Goal: Task Accomplishment & Management: Manage account settings

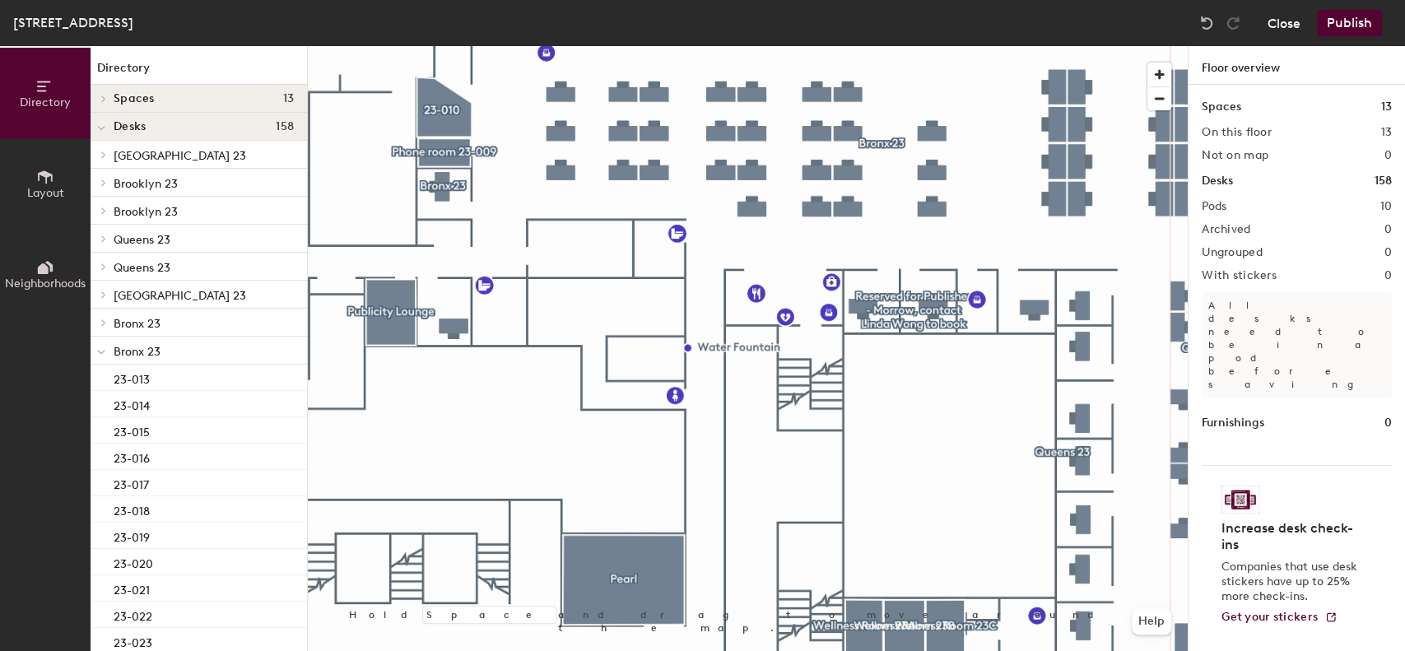
click at [1273, 23] on button "Close" at bounding box center [1283, 23] width 33 height 26
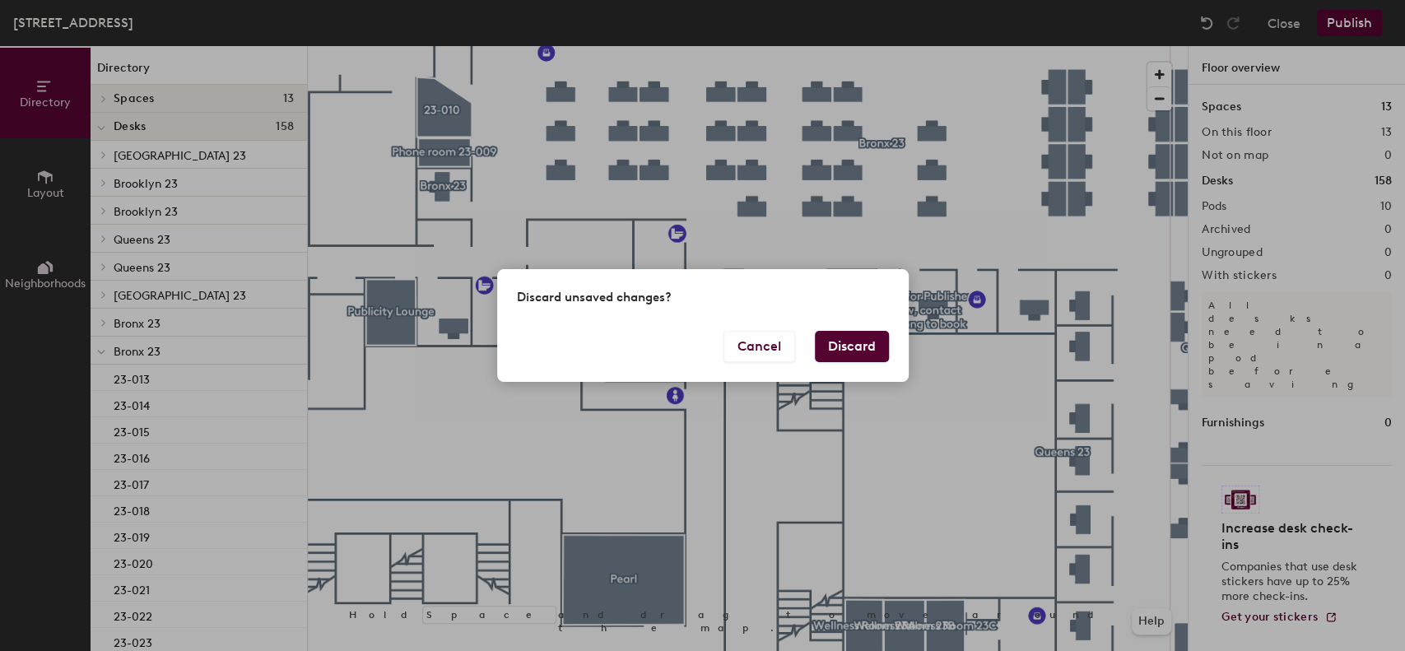
click at [863, 346] on button "Discard" at bounding box center [852, 346] width 74 height 31
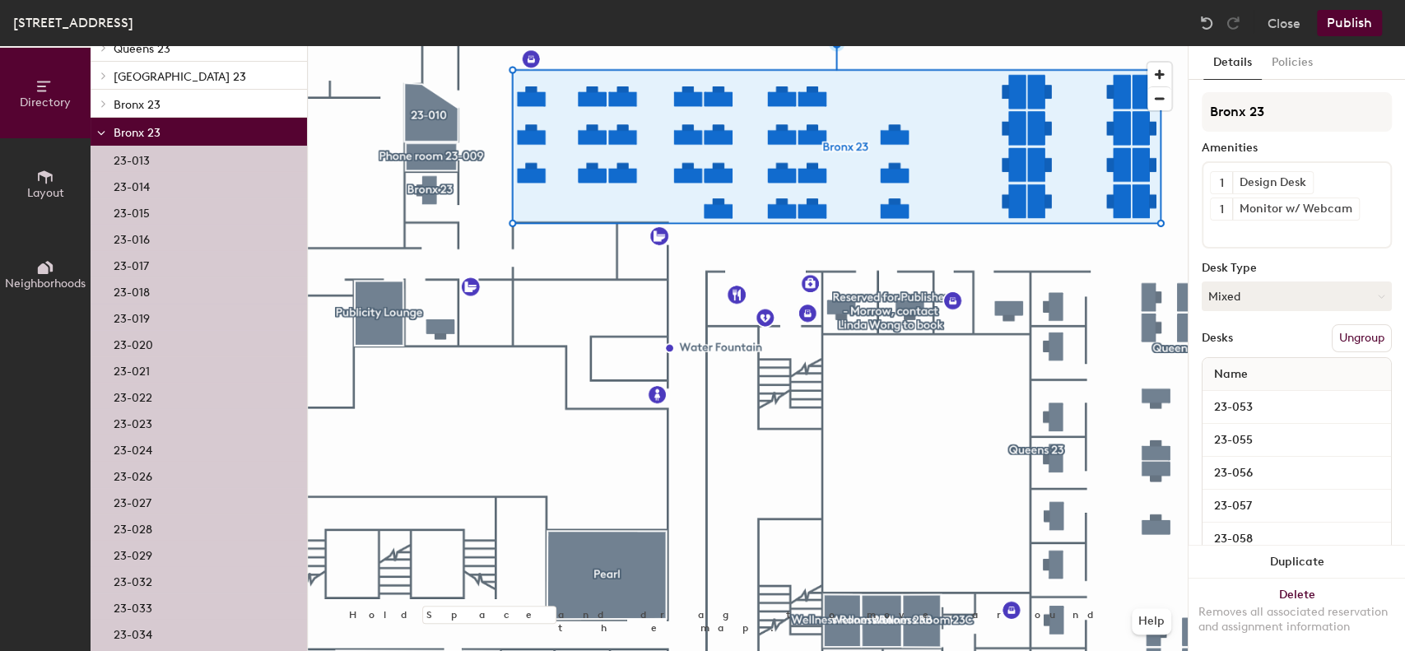
scroll to position [439, 0]
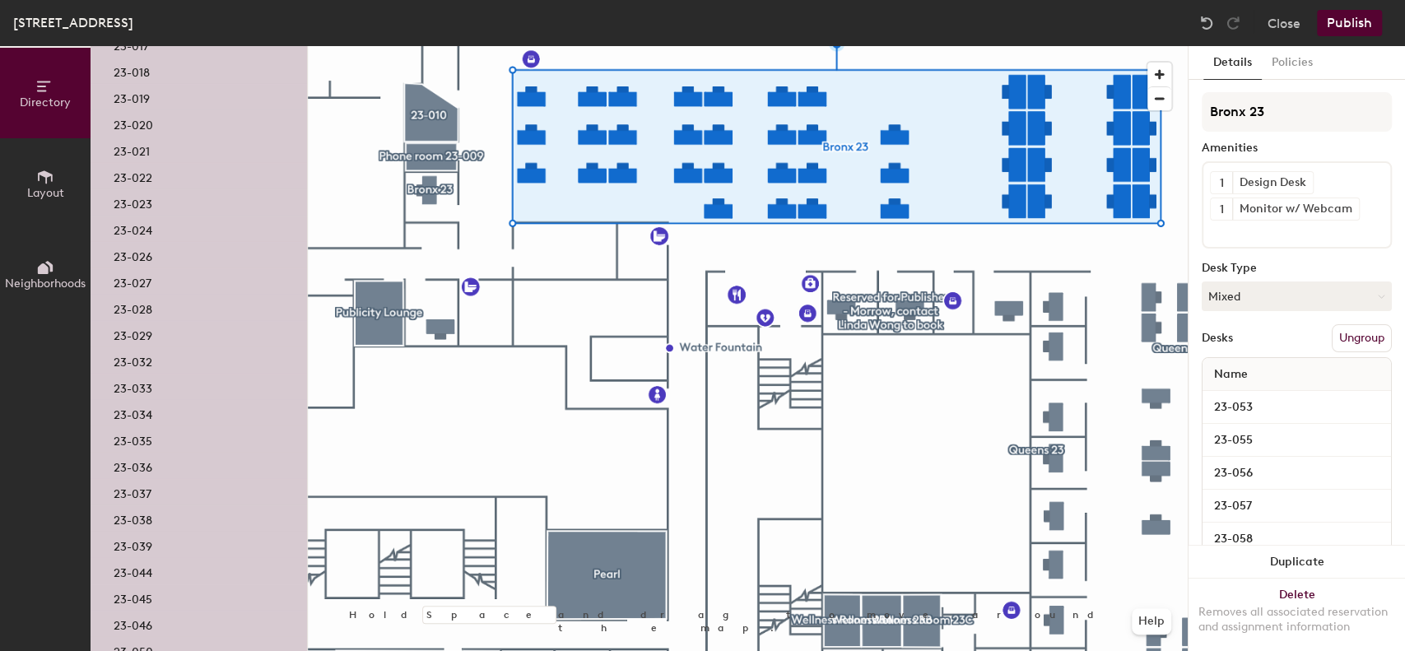
click at [177, 546] on div "23-039" at bounding box center [199, 545] width 216 height 26
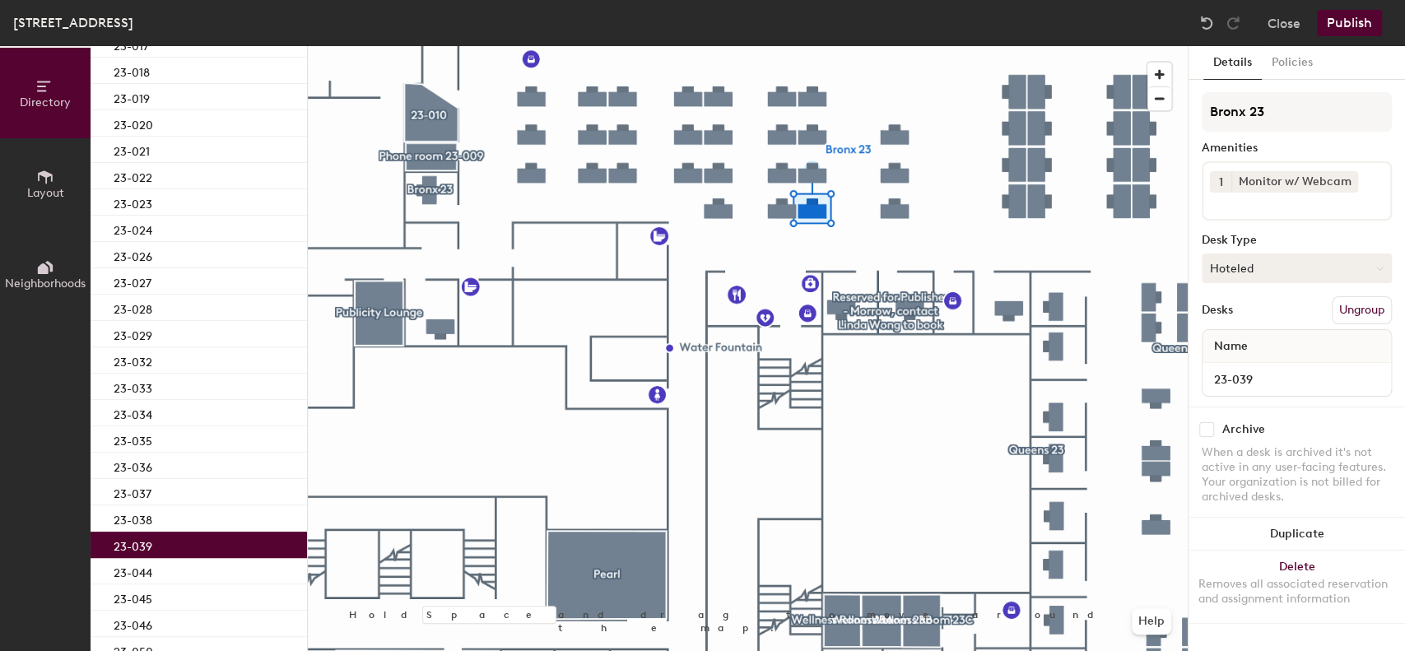
click at [1311, 272] on button "Hoteled" at bounding box center [1296, 268] width 190 height 30
click at [1248, 312] on div "Assigned" at bounding box center [1284, 319] width 165 height 25
click at [1349, 21] on button "Publish" at bounding box center [1349, 23] width 65 height 26
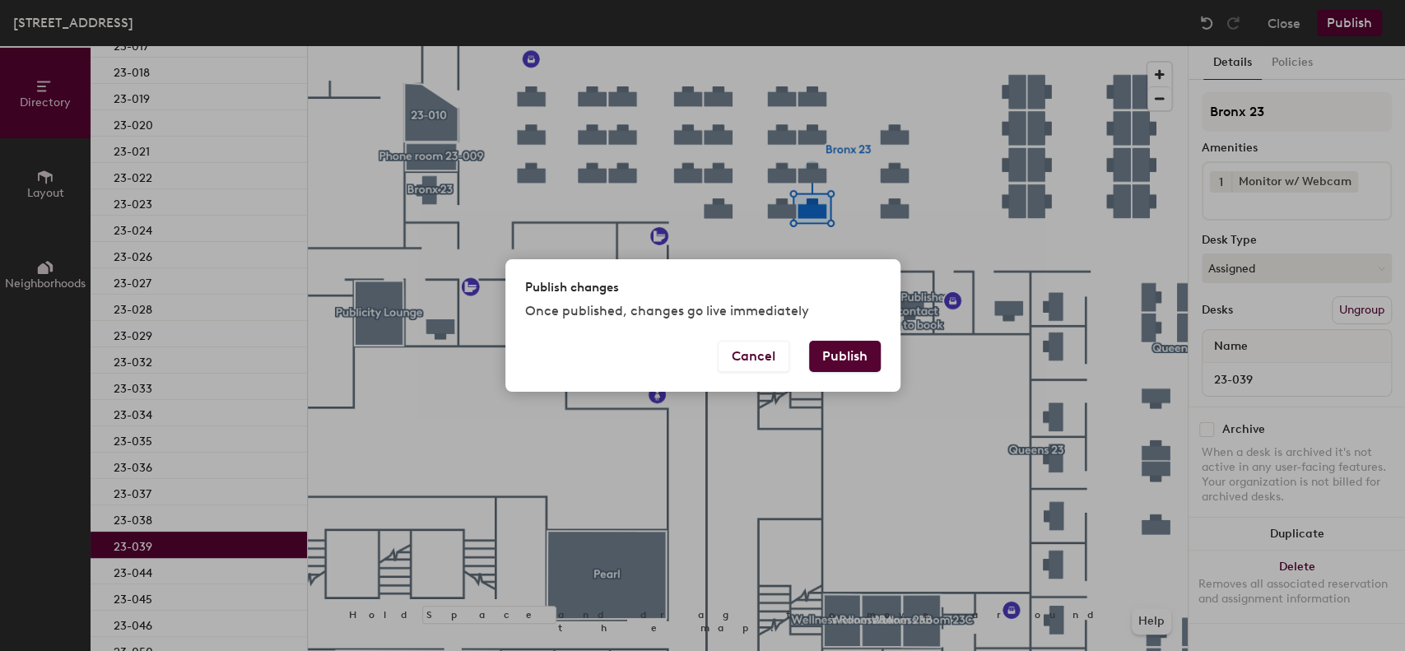
click at [837, 357] on button "Publish" at bounding box center [845, 356] width 72 height 31
